Goal: Task Accomplishment & Management: Use online tool/utility

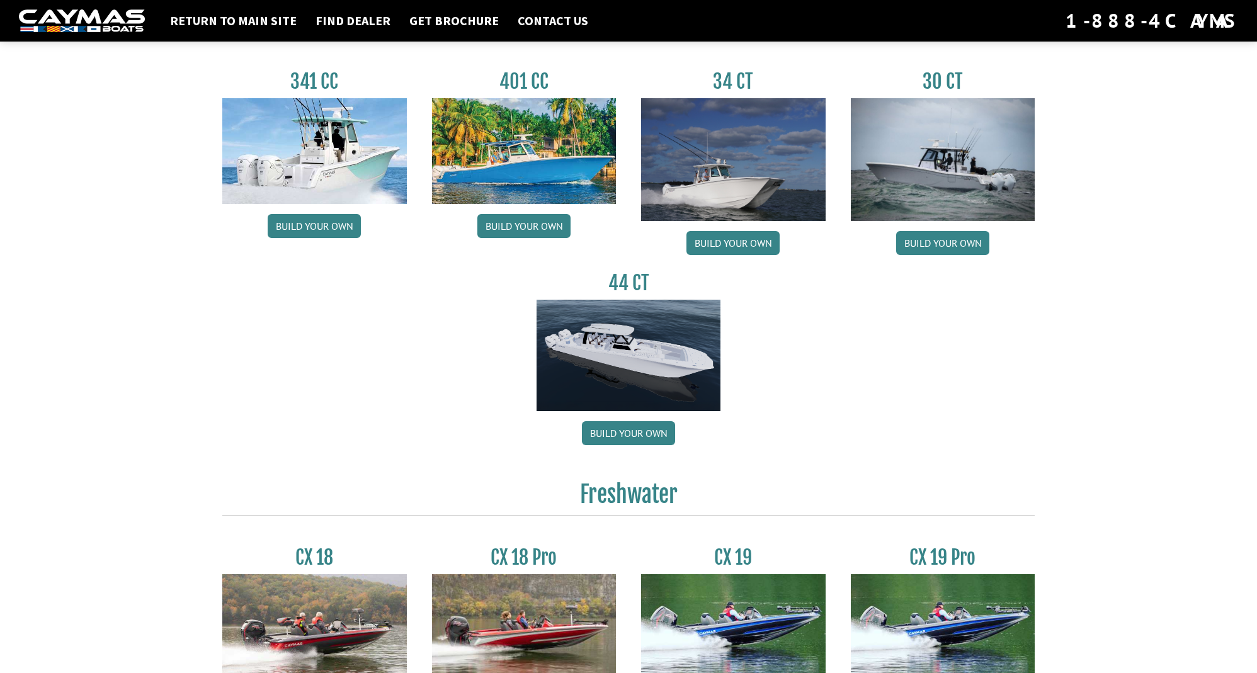
scroll to position [597, 0]
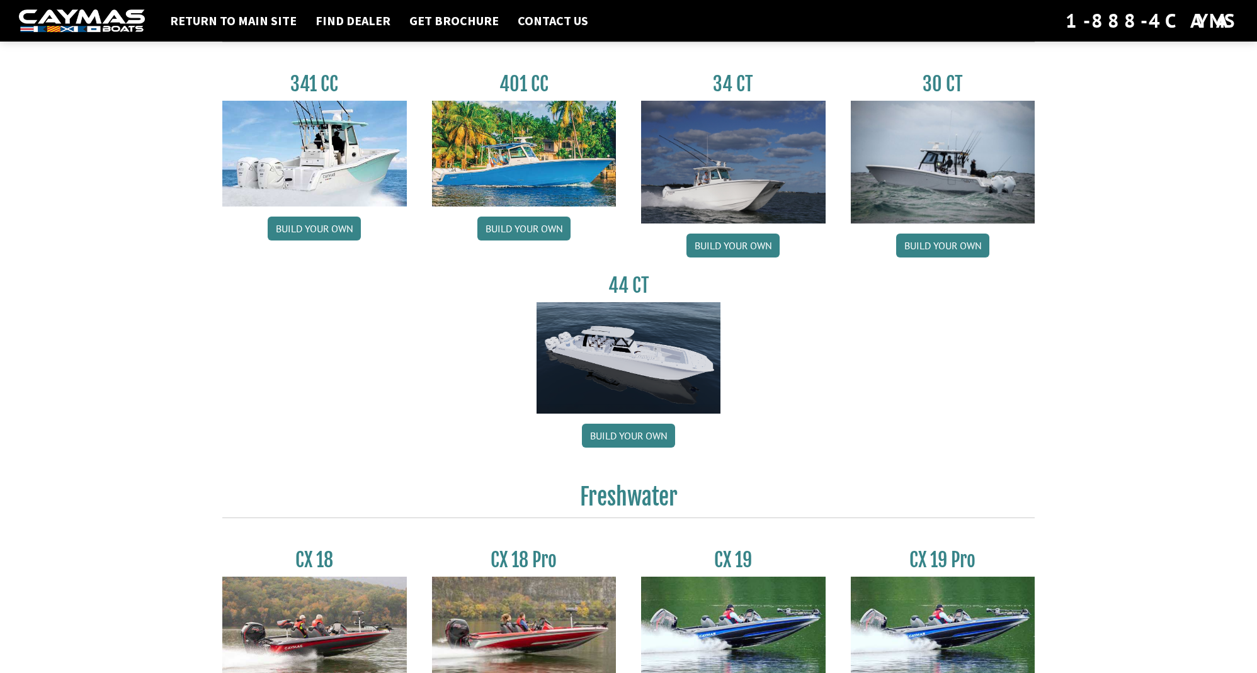
click at [724, 164] on img at bounding box center [733, 162] width 185 height 123
click at [733, 244] on link "Build your own" at bounding box center [733, 246] width 93 height 24
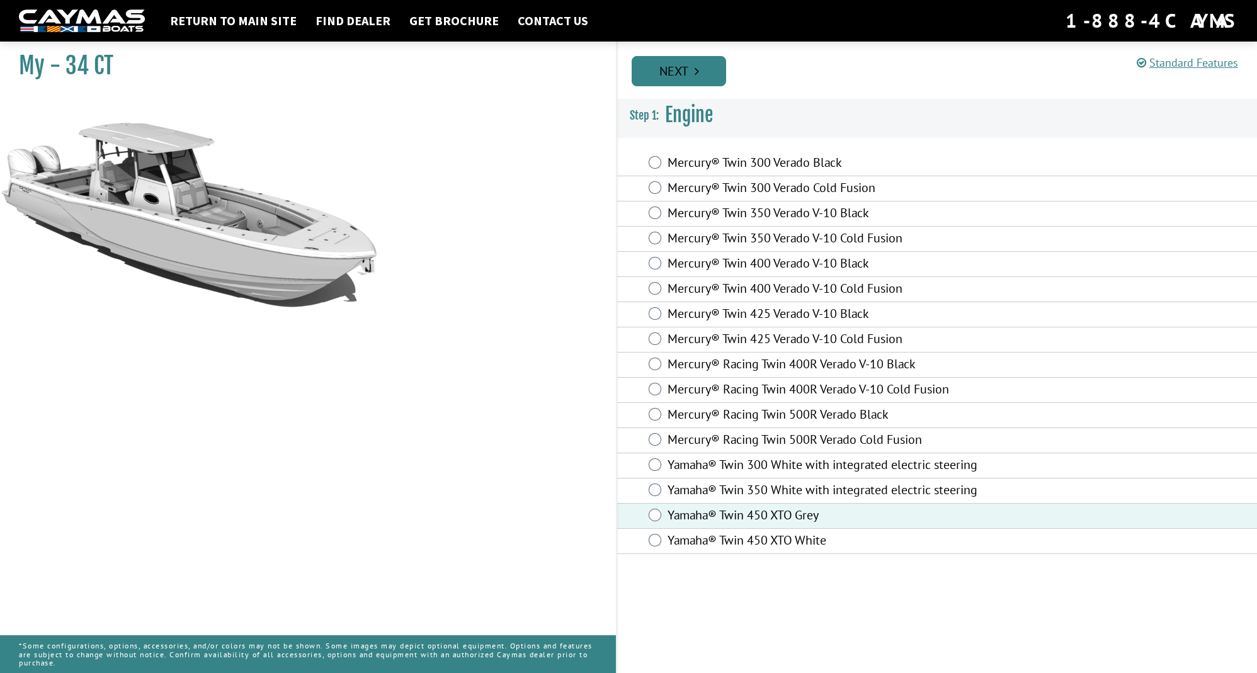
click at [695, 70] on icon "Pagination" at bounding box center [697, 71] width 4 height 13
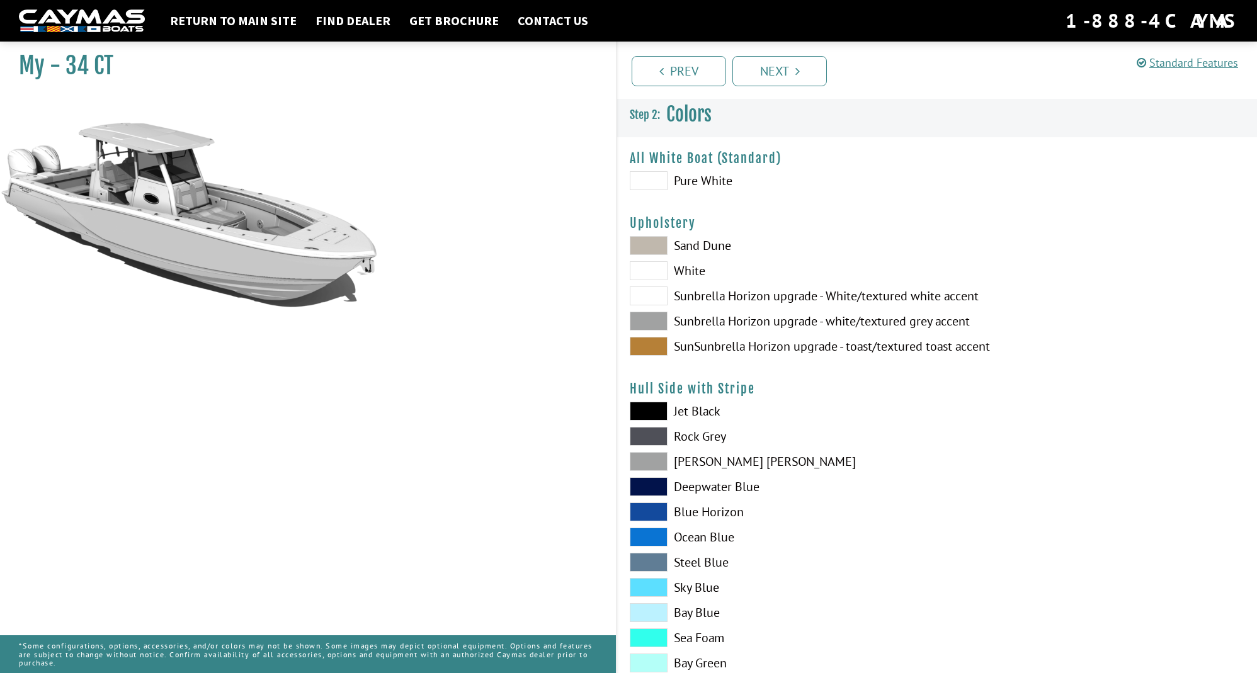
click at [658, 348] on span at bounding box center [649, 346] width 38 height 19
click at [654, 457] on span at bounding box center [649, 461] width 38 height 19
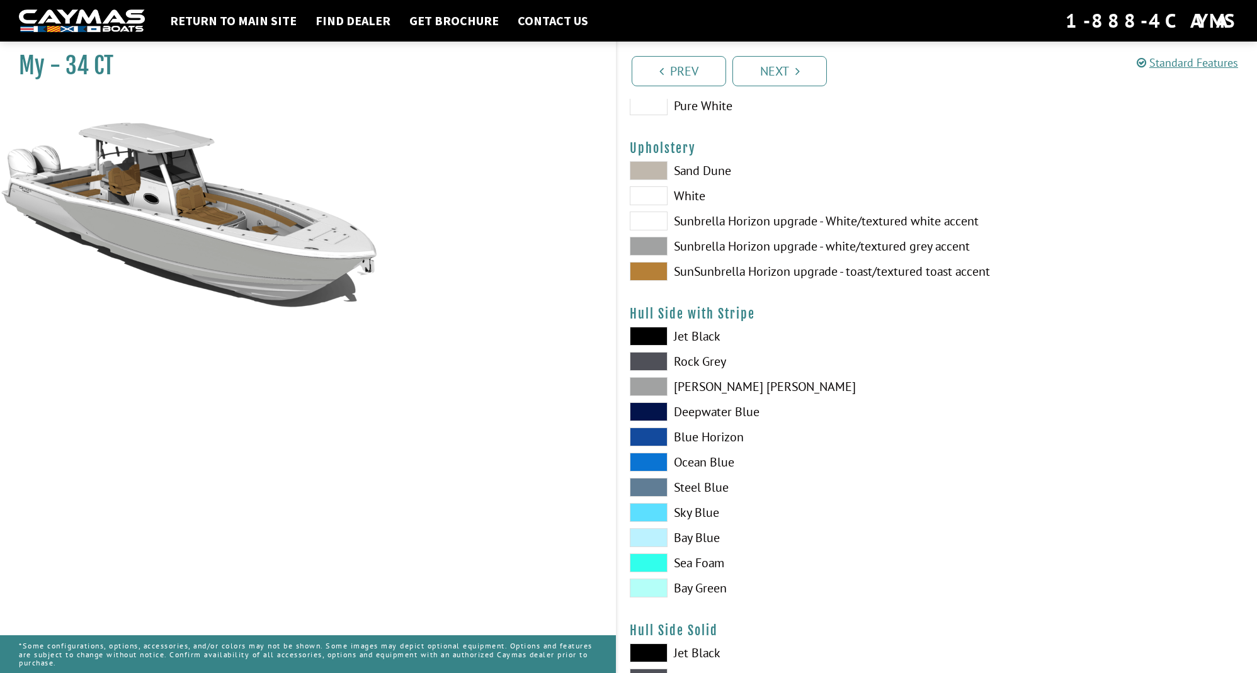
scroll to position [85, 0]
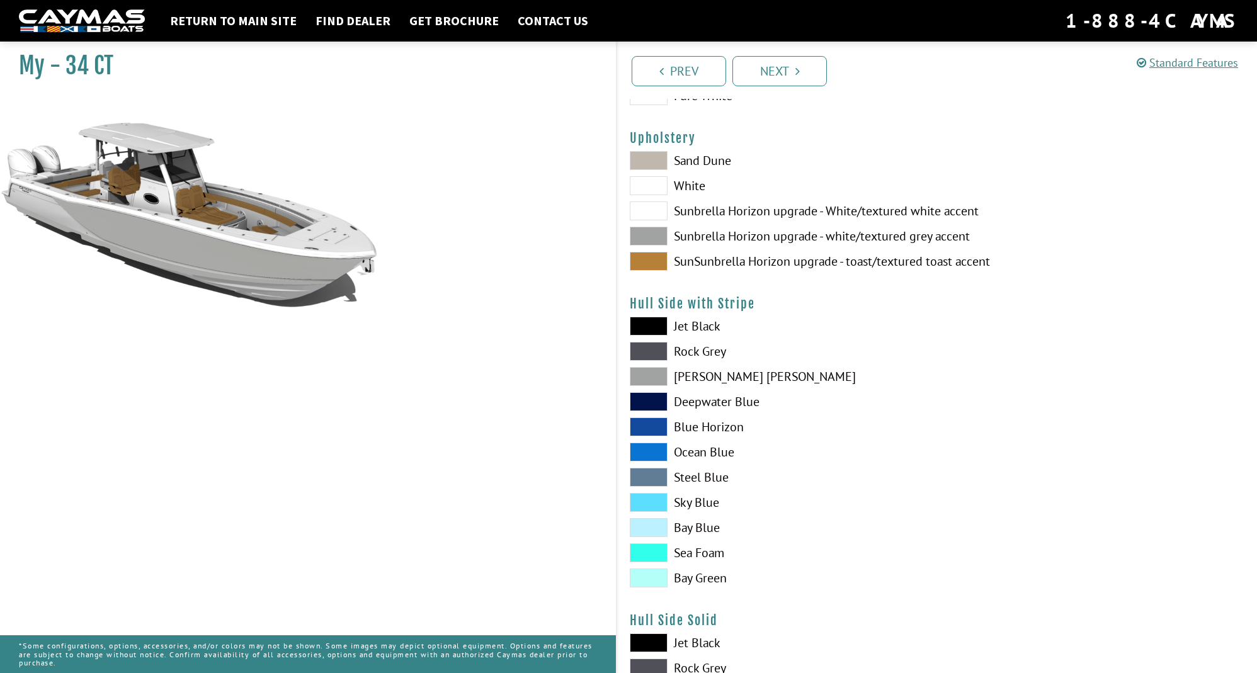
click at [653, 428] on span at bounding box center [649, 427] width 38 height 19
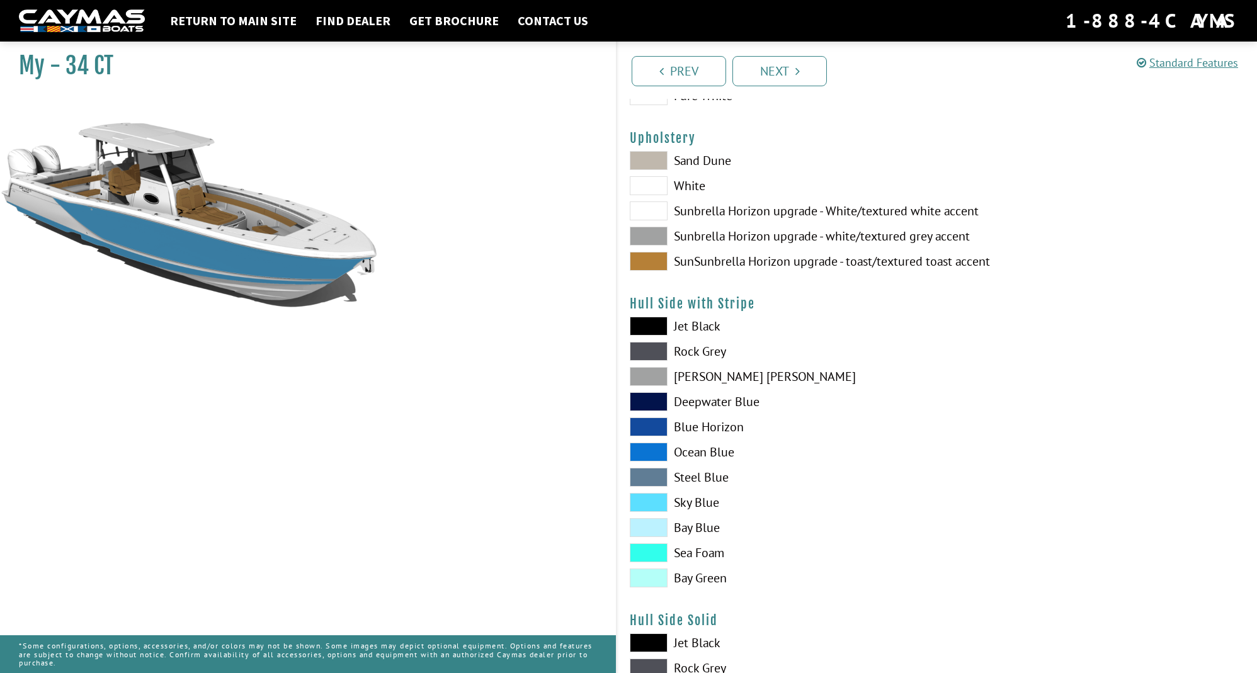
click at [647, 374] on span at bounding box center [649, 376] width 38 height 19
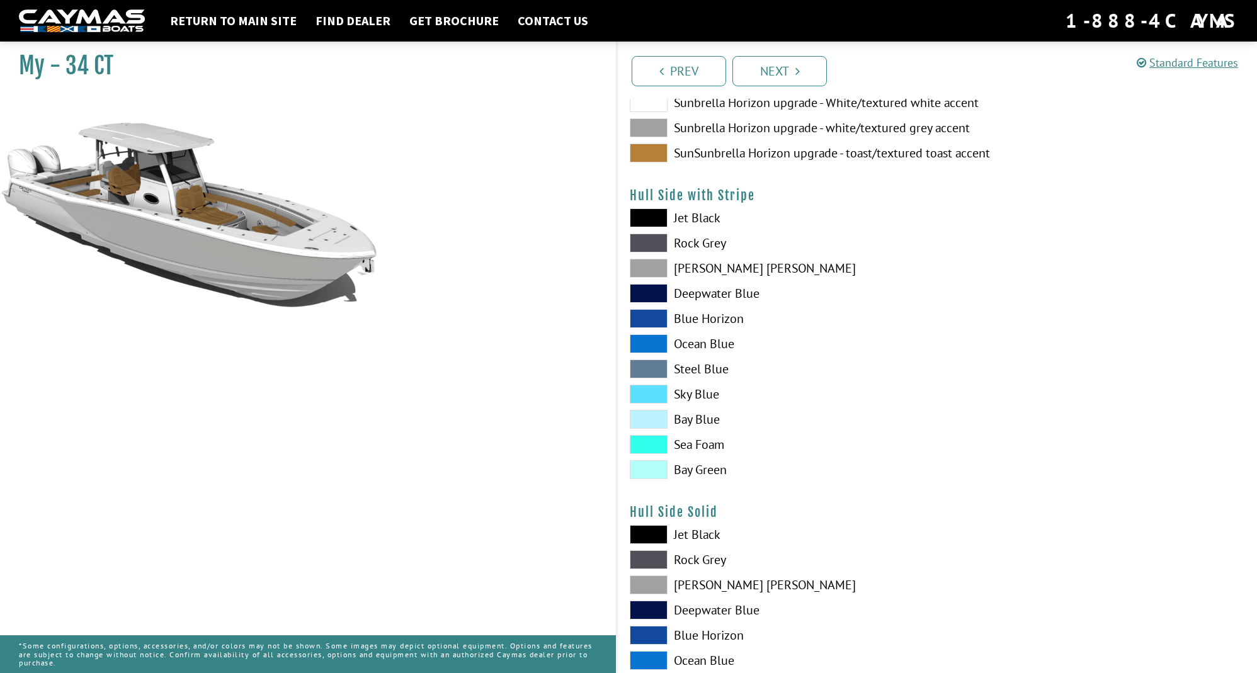
scroll to position [200, 0]
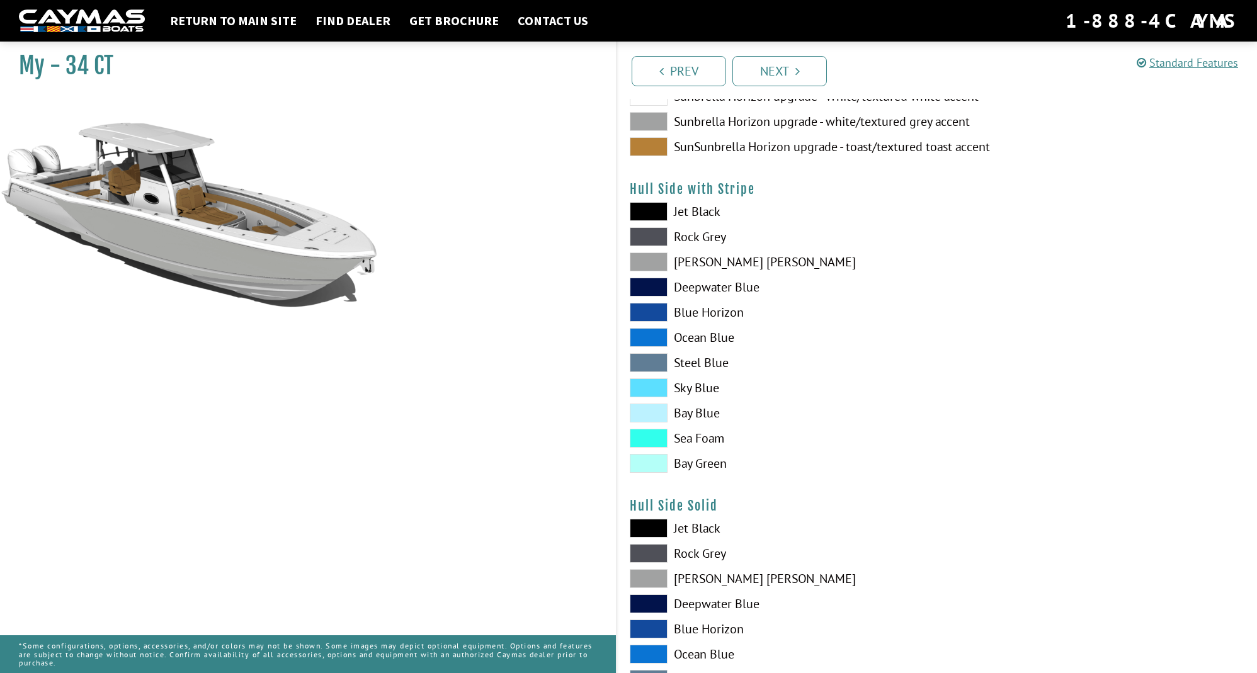
click at [649, 553] on span at bounding box center [649, 553] width 38 height 19
click at [647, 554] on span at bounding box center [649, 553] width 38 height 19
click at [651, 576] on span at bounding box center [649, 578] width 38 height 19
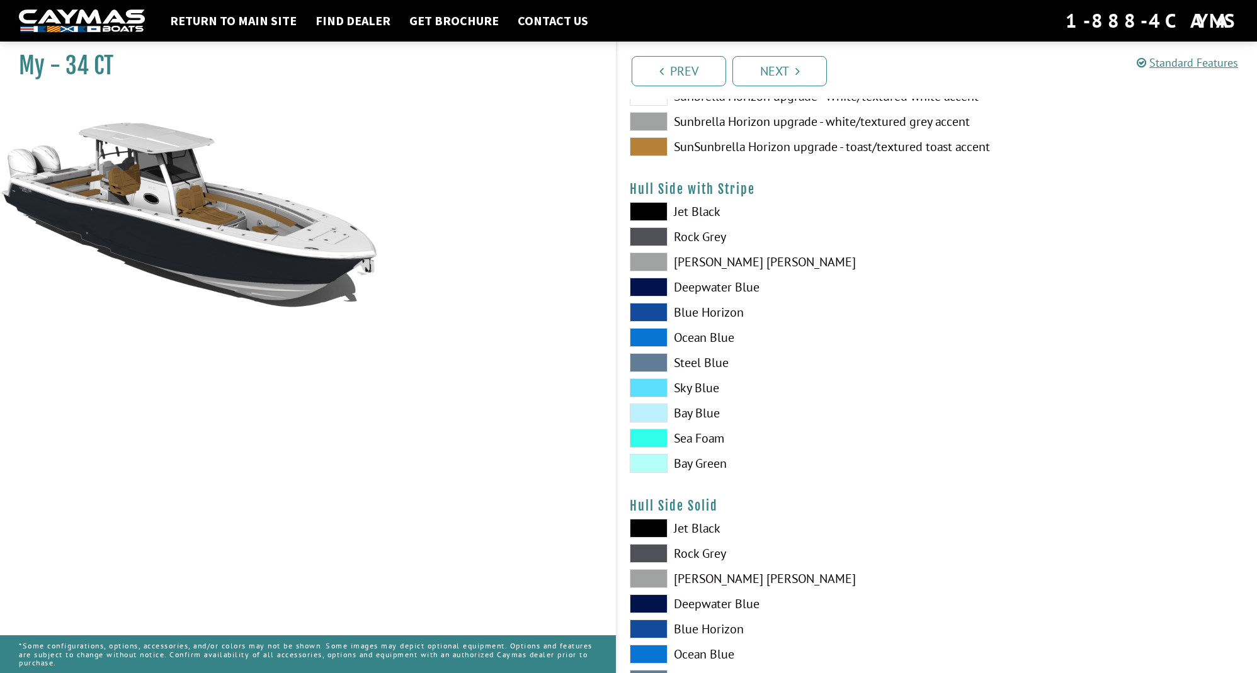
click at [651, 576] on span at bounding box center [649, 578] width 38 height 19
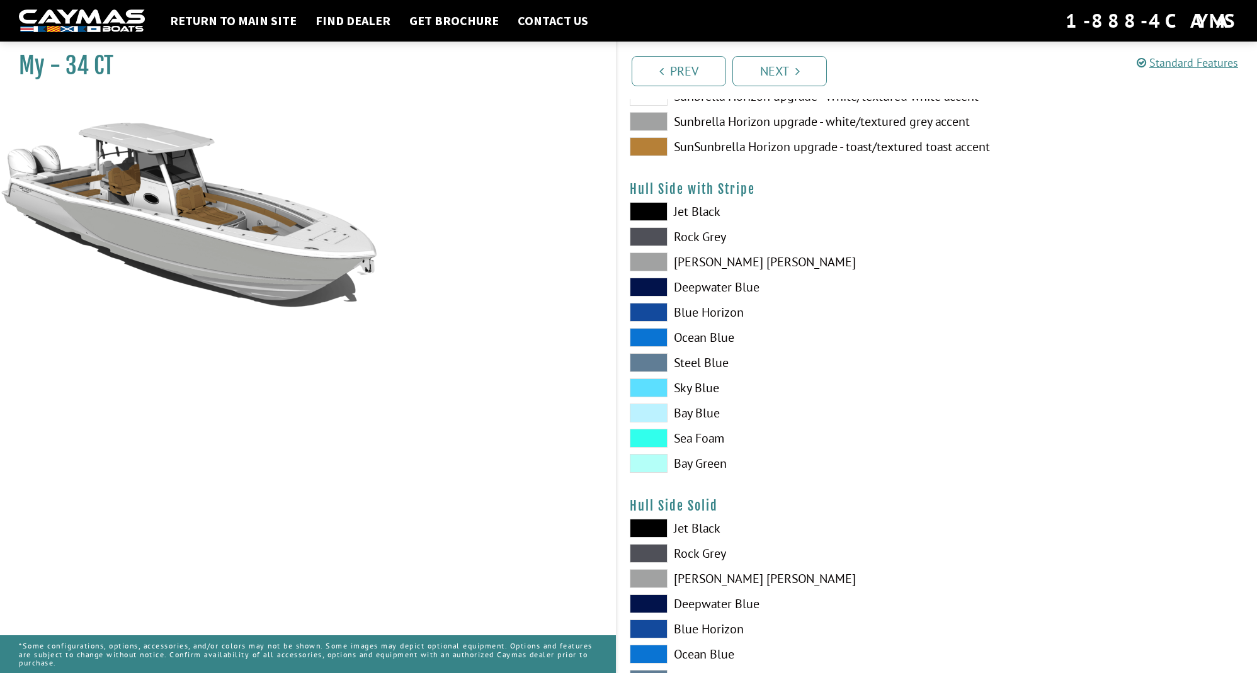
click at [651, 576] on span at bounding box center [649, 578] width 38 height 19
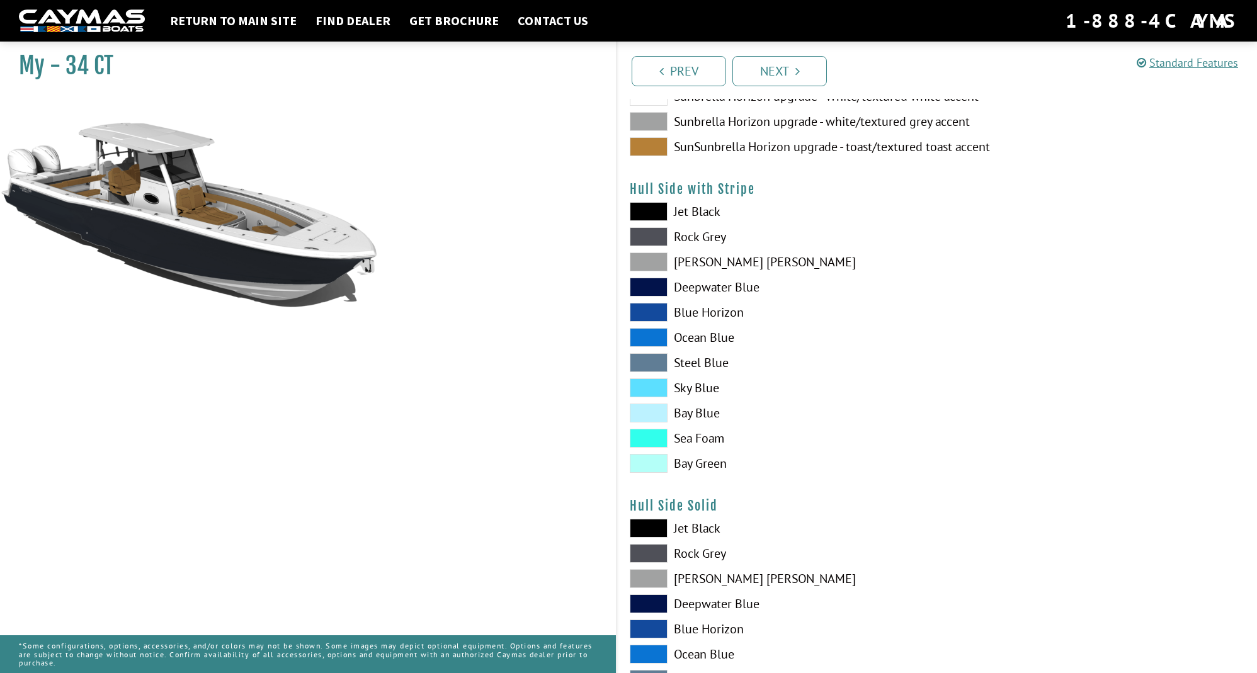
click at [653, 267] on span at bounding box center [649, 262] width 38 height 19
click at [653, 586] on span at bounding box center [649, 578] width 38 height 19
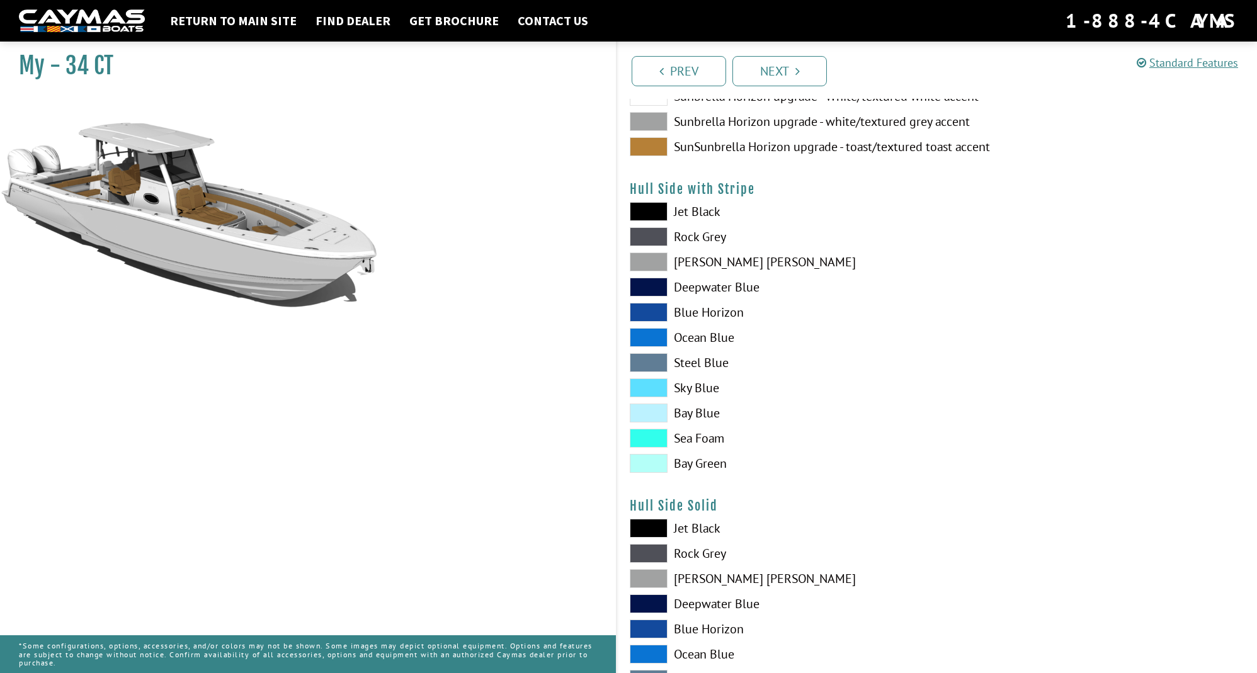
click at [653, 586] on span at bounding box center [649, 578] width 38 height 19
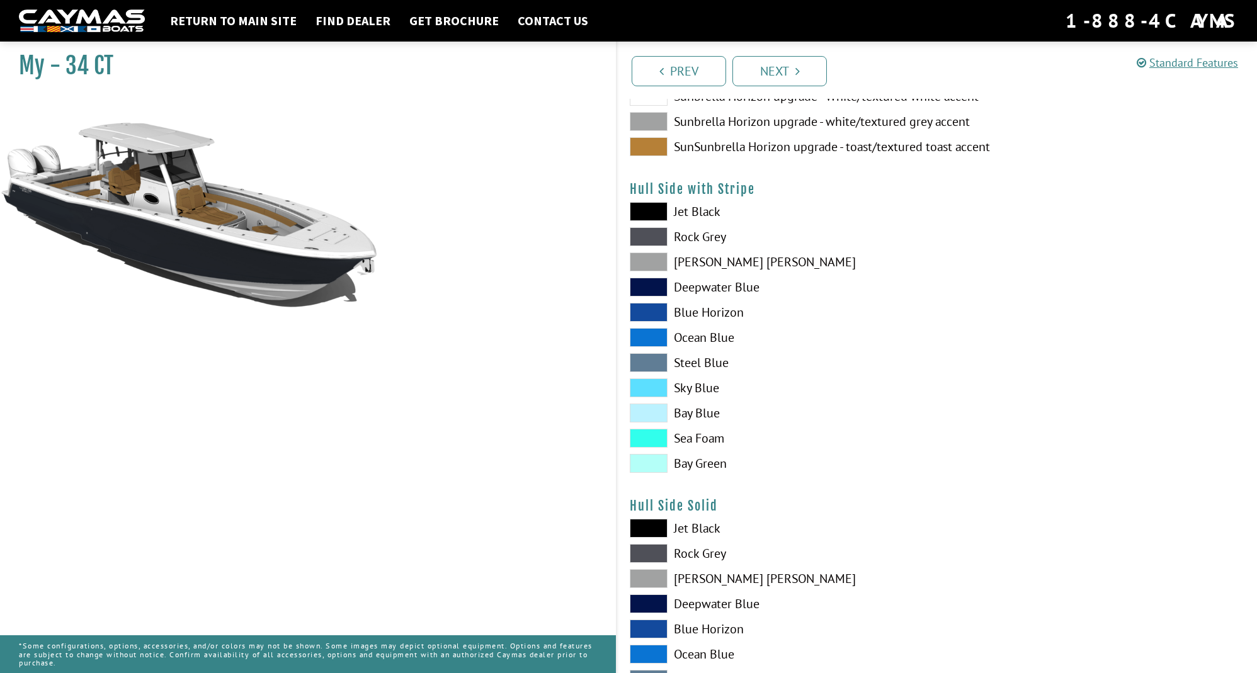
click at [648, 557] on span at bounding box center [649, 553] width 38 height 19
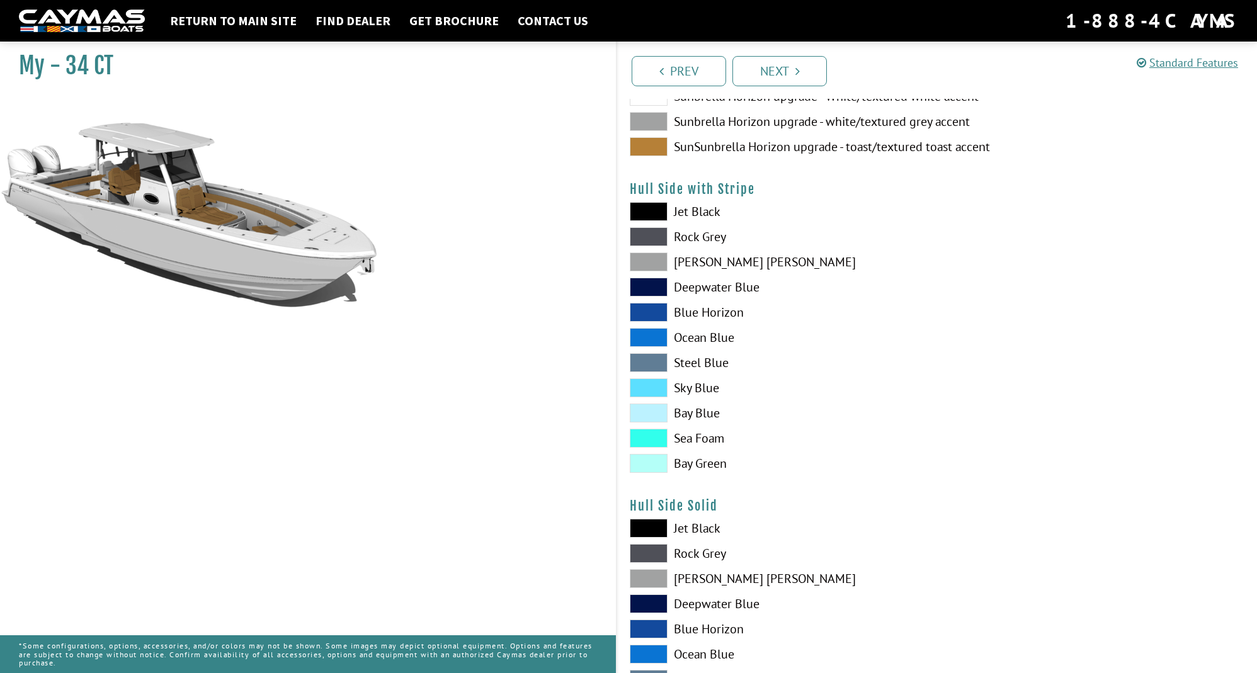
click at [648, 557] on span at bounding box center [649, 553] width 38 height 19
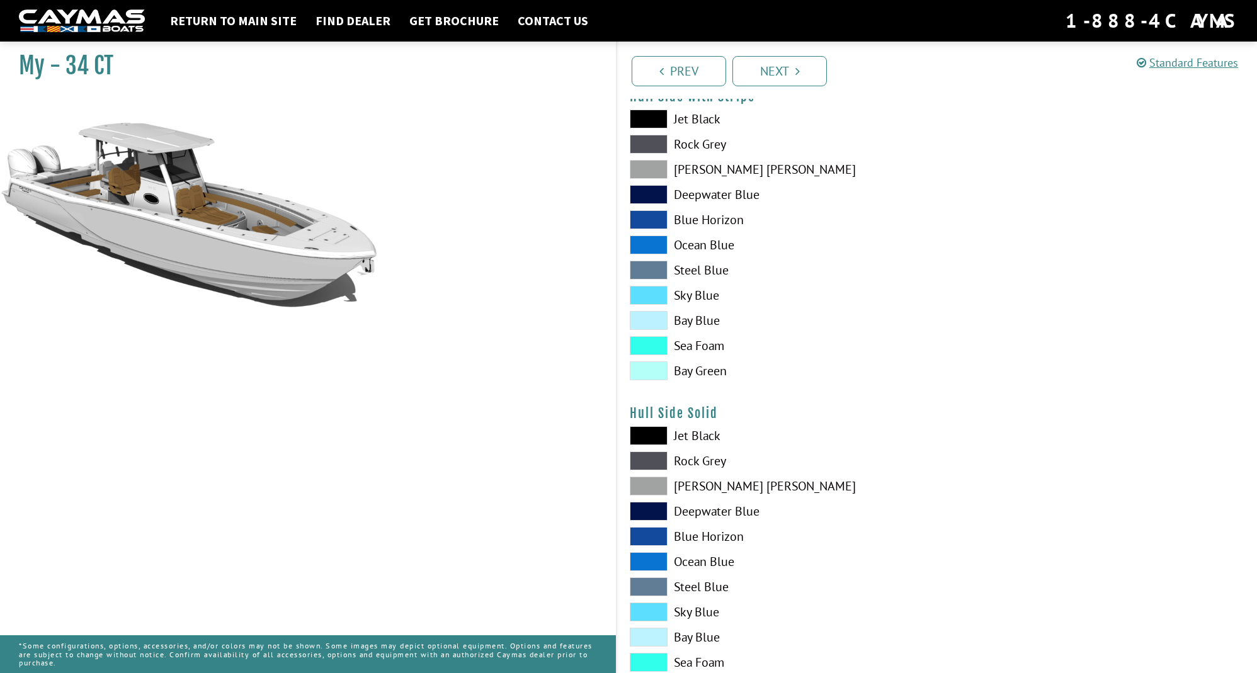
scroll to position [300, 0]
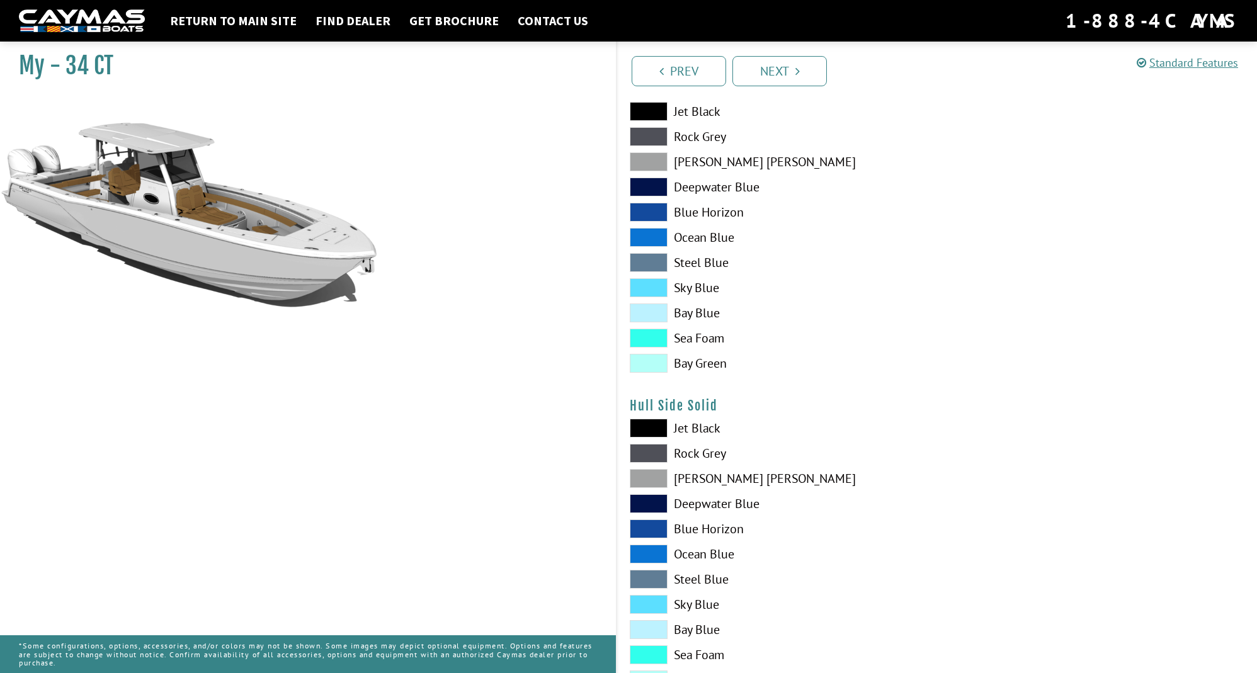
click at [650, 562] on span at bounding box center [649, 554] width 38 height 19
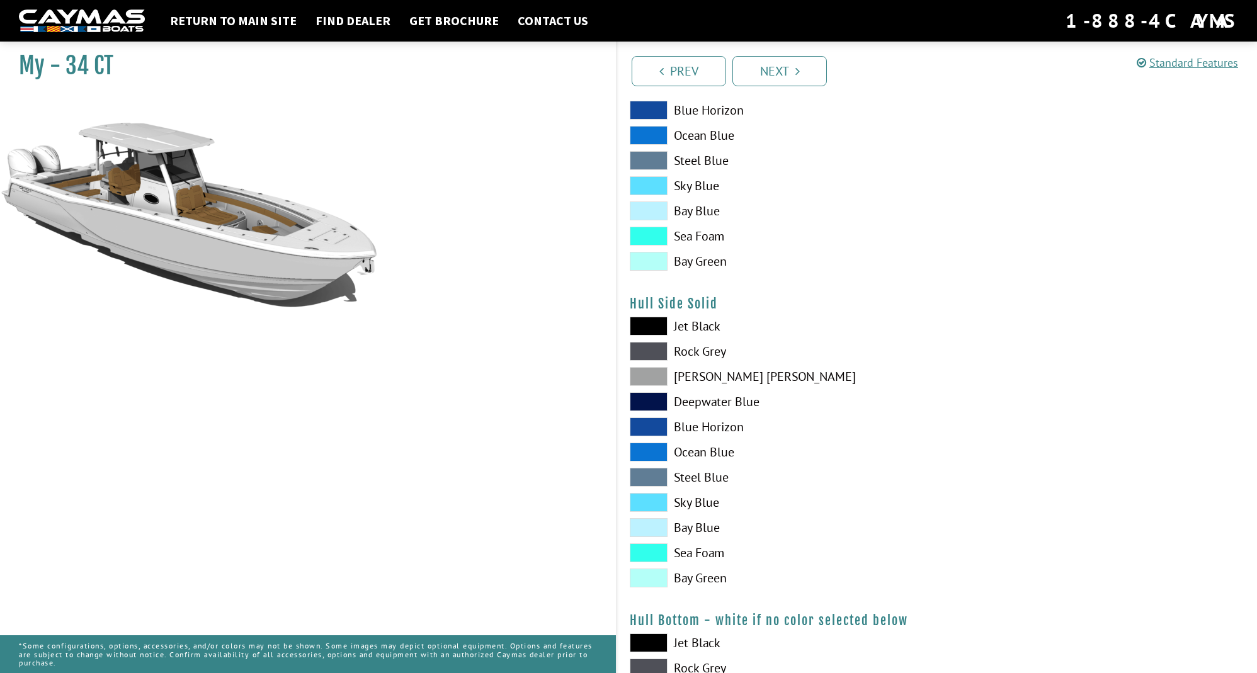
scroll to position [414, 0]
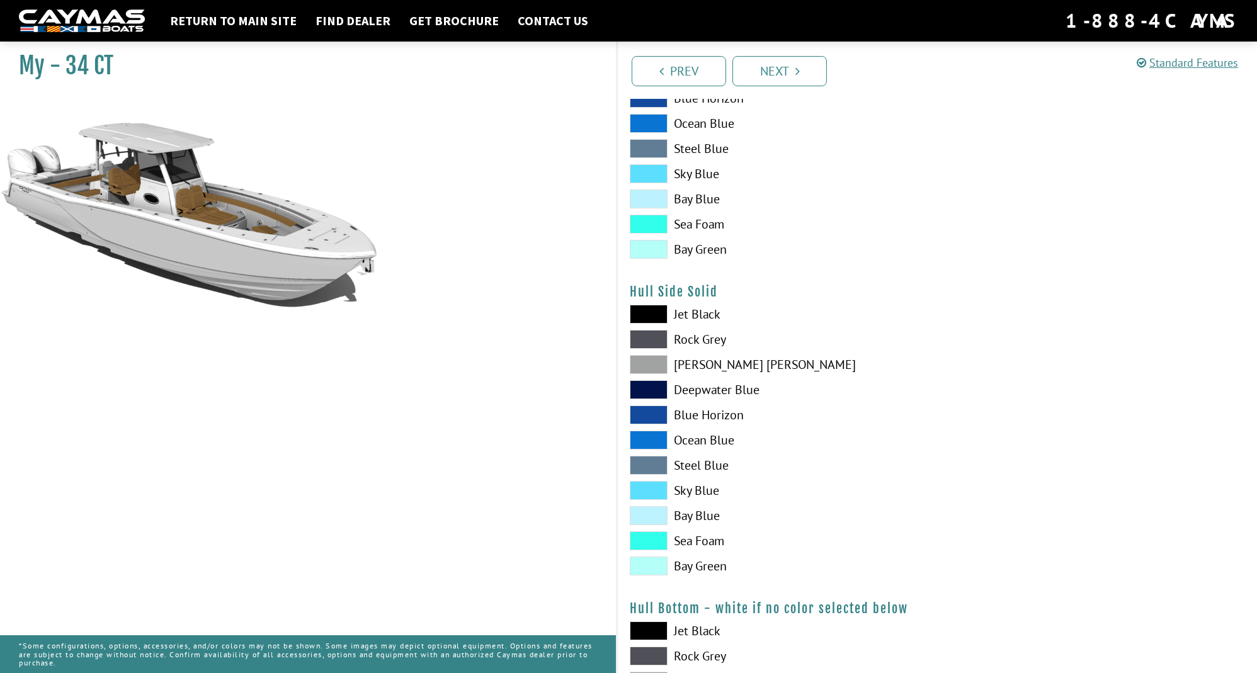
click at [649, 546] on span at bounding box center [649, 541] width 38 height 19
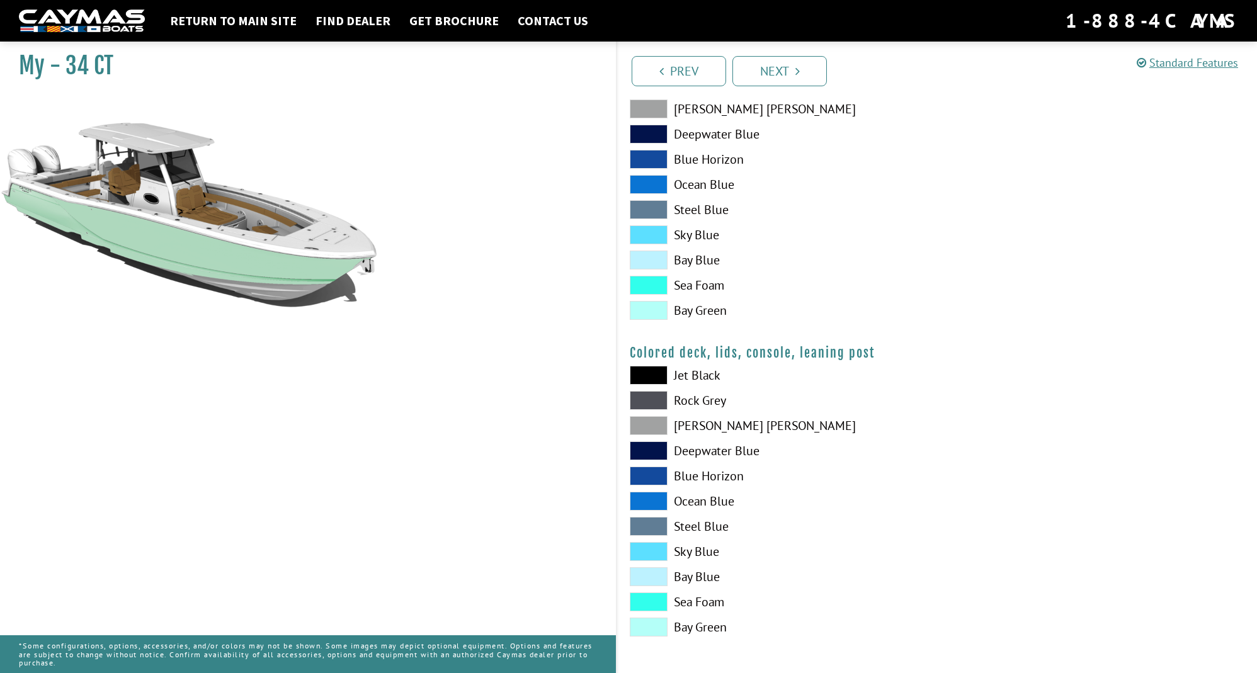
scroll to position [1303, 0]
click at [656, 515] on div "Jet Black Rock Grey Dove Gray Deepwater Blue Blue Horizon Ocean Blue" at bounding box center [777, 504] width 320 height 277
click at [656, 524] on span at bounding box center [649, 526] width 38 height 19
click at [654, 554] on span at bounding box center [649, 551] width 38 height 19
click at [651, 622] on span at bounding box center [649, 627] width 38 height 19
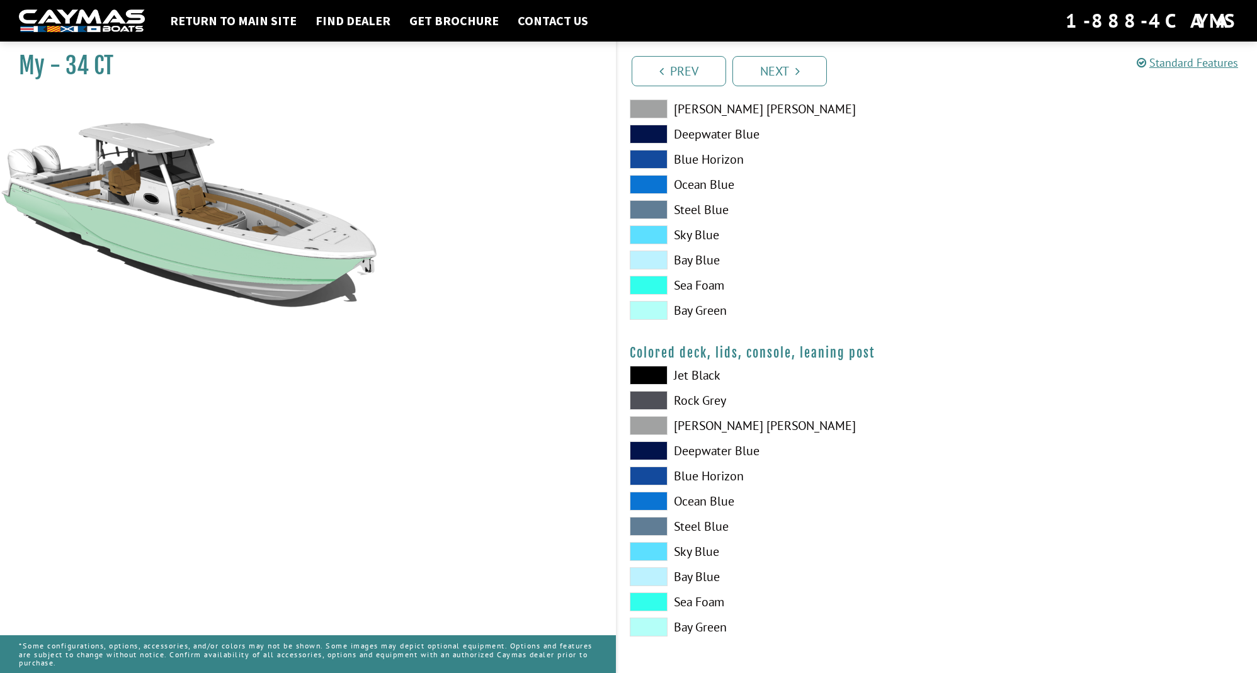
click at [656, 309] on span at bounding box center [649, 310] width 38 height 19
click at [776, 67] on link "Next" at bounding box center [780, 71] width 94 height 30
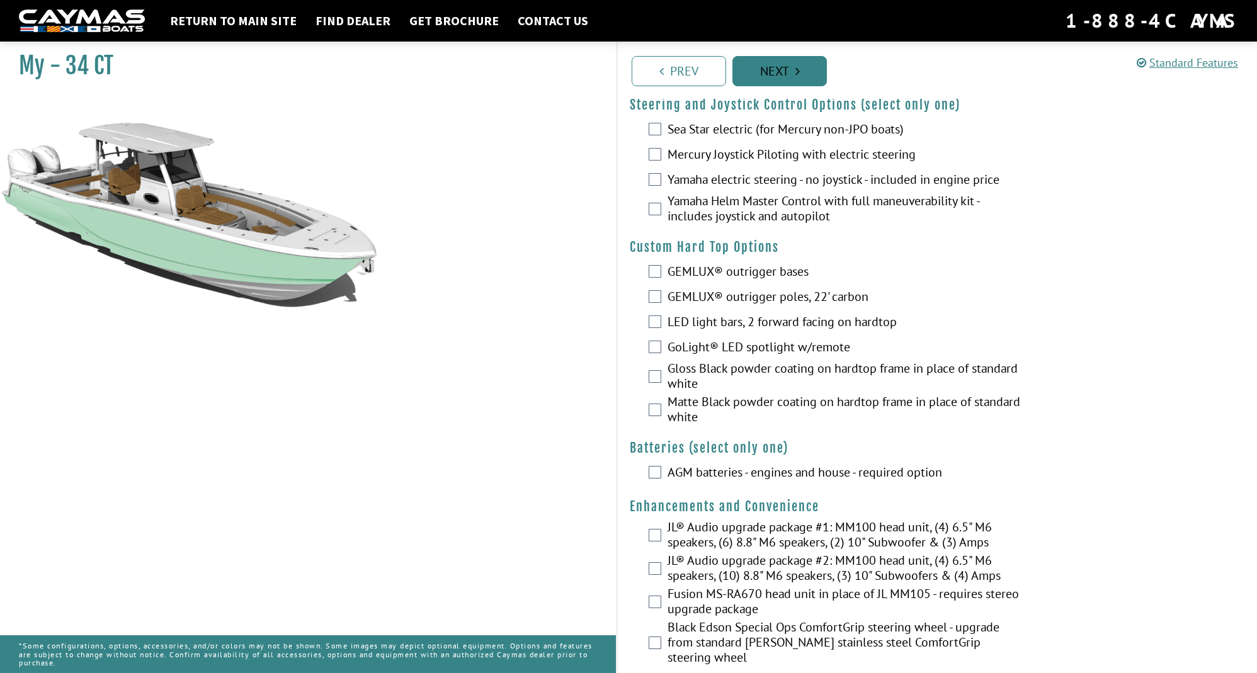
scroll to position [0, 0]
